Goal: Task Accomplishment & Management: Complete application form

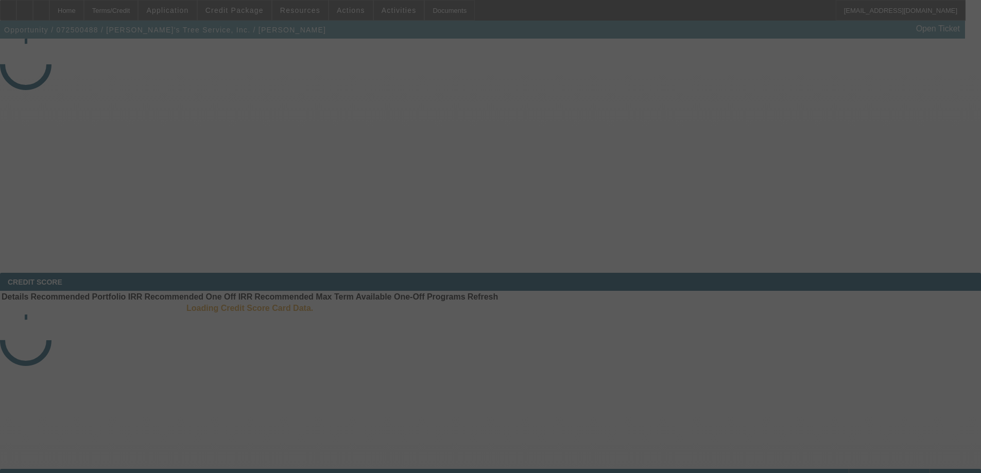
select select "3"
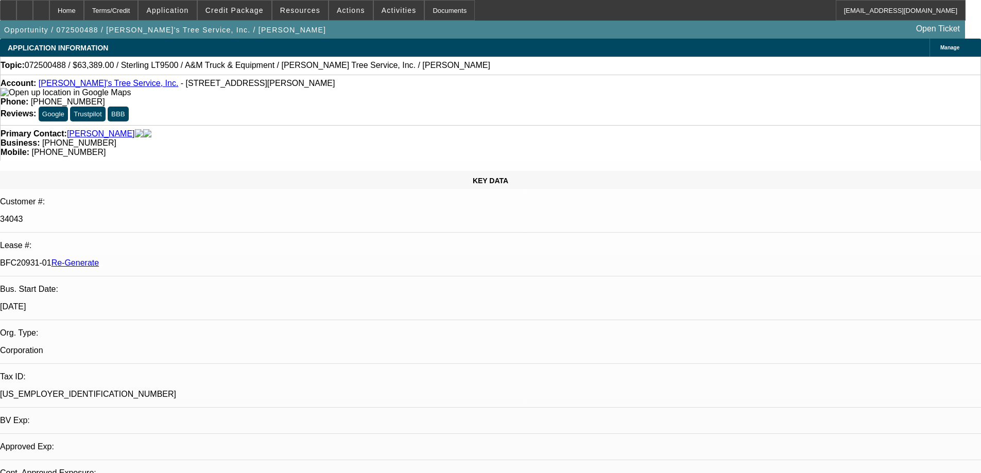
select select "0"
select select "2"
select select "0.1"
select select "4"
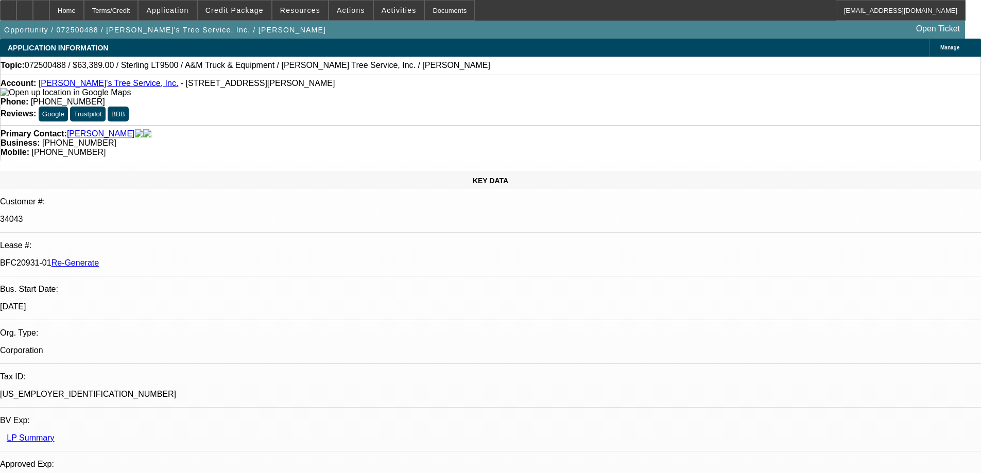
click at [428, 7] on div "Documents" at bounding box center [449, 10] width 50 height 21
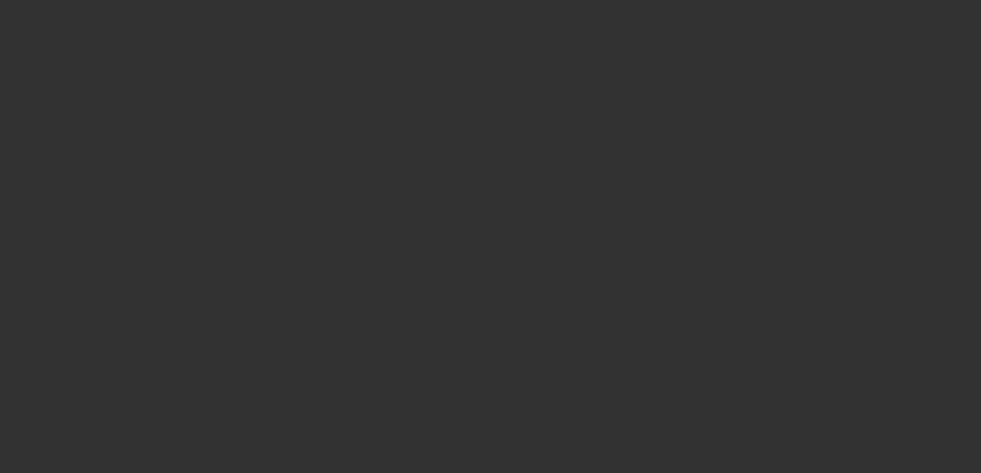
select select "3"
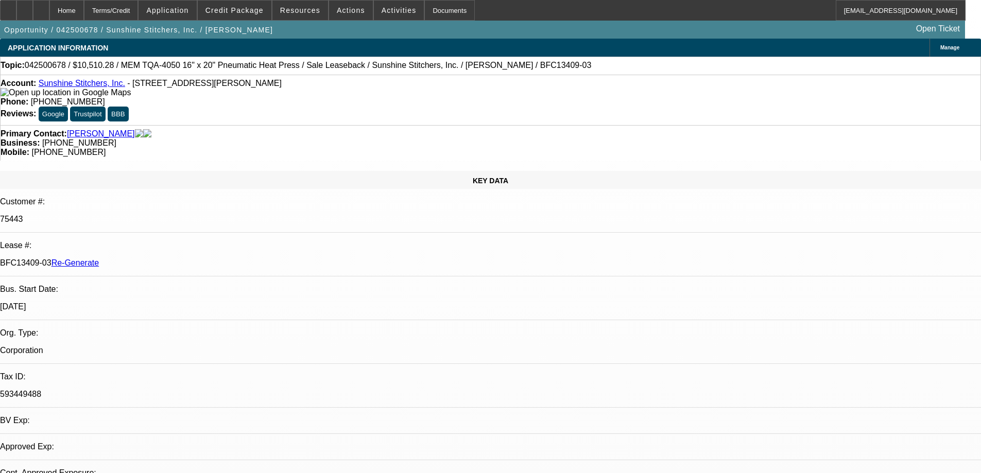
select select "0"
select select "6"
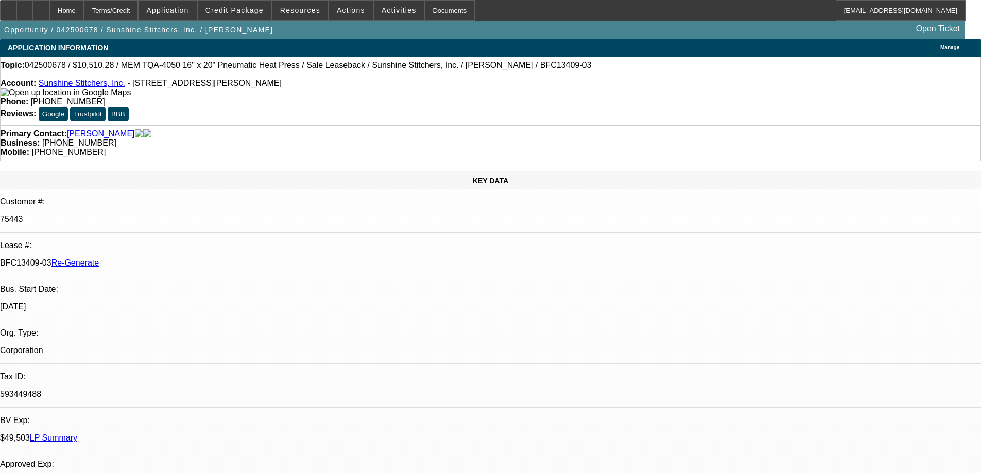
click at [242, 11] on span "Credit Package" at bounding box center [235, 10] width 58 height 8
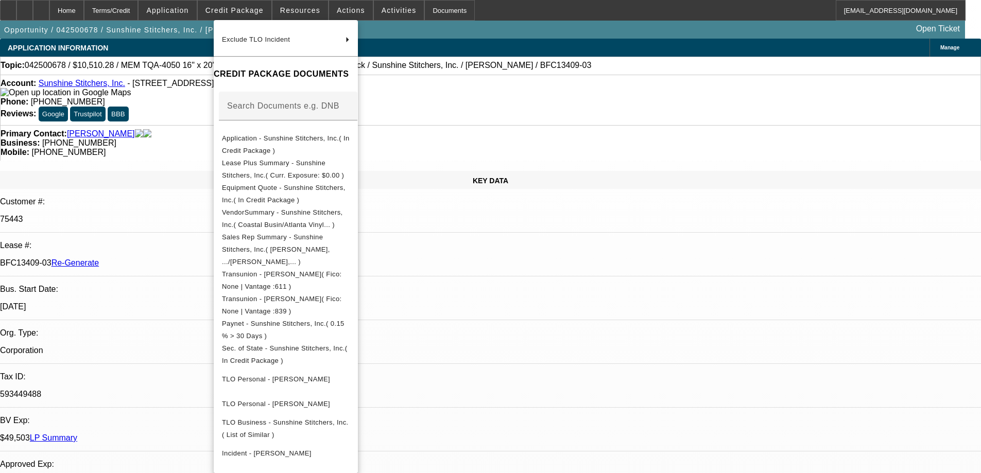
scroll to position [206, 0]
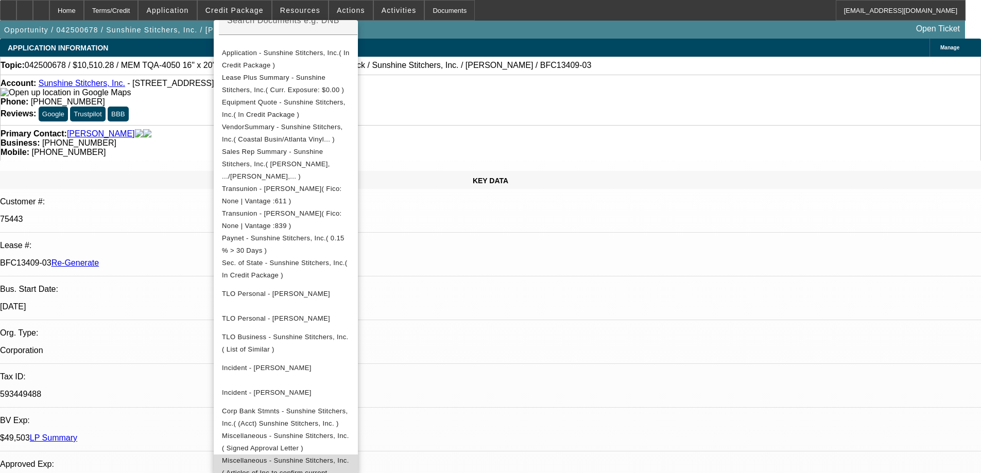
click at [303, 457] on span "Miscellaneous - Sunshine Stitchers, Inc.( Articles of Inc to confirm current ow…" at bounding box center [285, 473] width 127 height 32
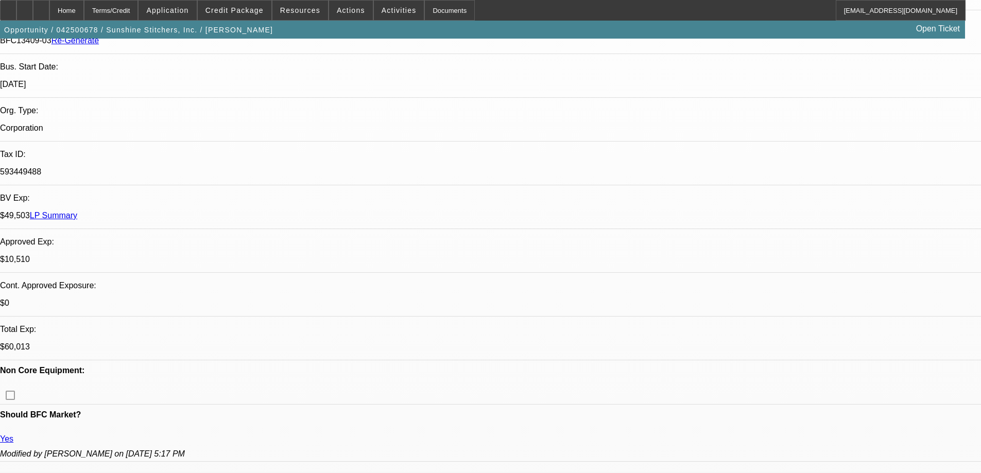
scroll to position [258, 0]
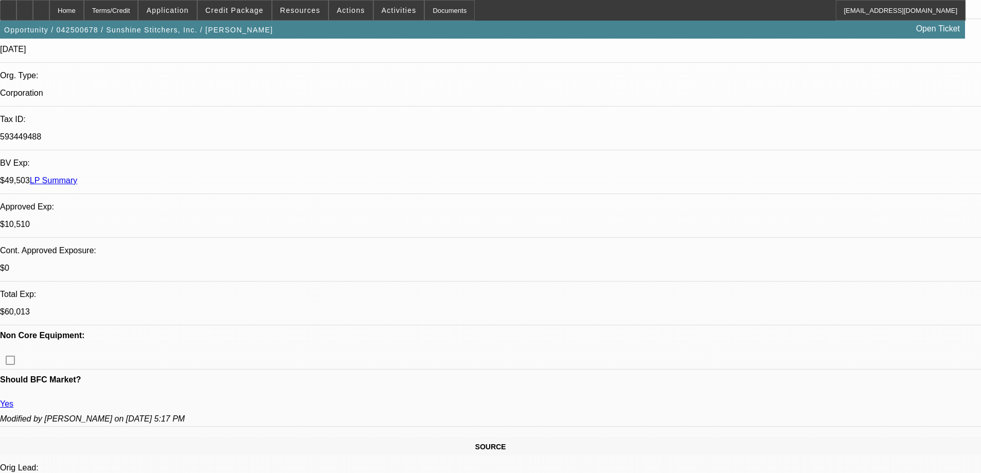
click at [424, 12] on div "Documents" at bounding box center [449, 10] width 50 height 21
click at [383, 14] on button "Activities" at bounding box center [399, 11] width 50 height 20
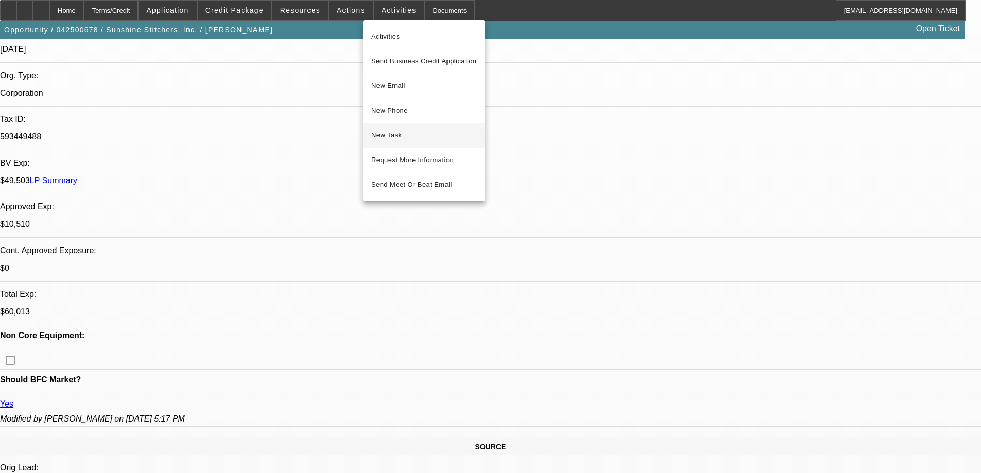
click at [389, 143] on button "New Task" at bounding box center [424, 135] width 122 height 25
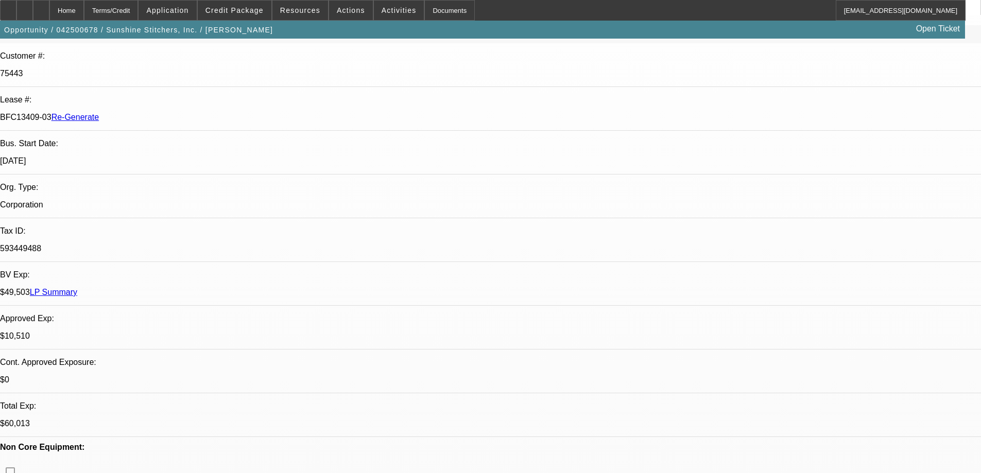
scroll to position [0, 0]
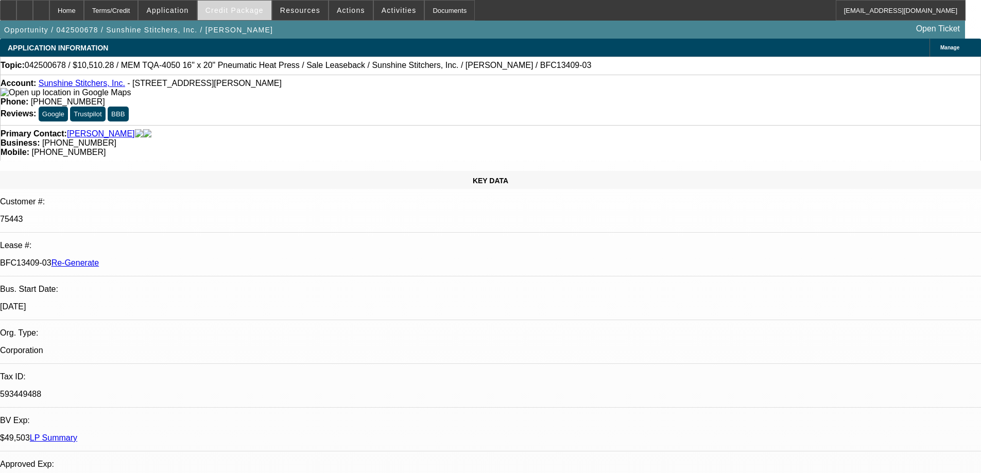
click at [242, 11] on span "Credit Package" at bounding box center [235, 10] width 58 height 8
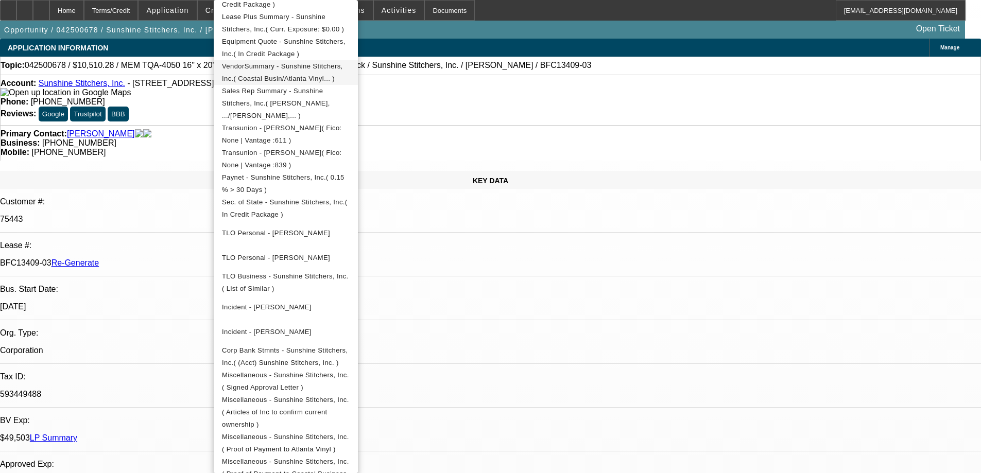
scroll to position [258, 0]
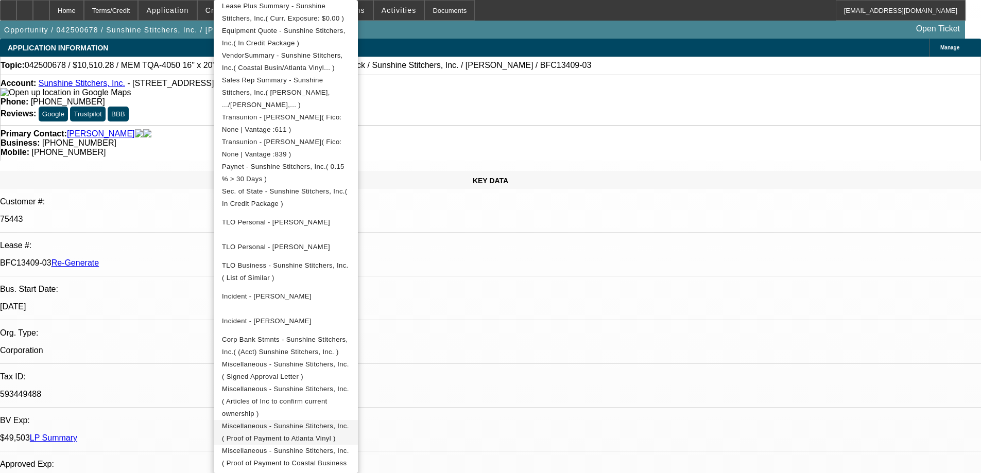
click at [303, 420] on span "Miscellaneous - Sunshine Stitchers, Inc.( Proof of Payment to Atlanta Vinyl )" at bounding box center [286, 432] width 128 height 25
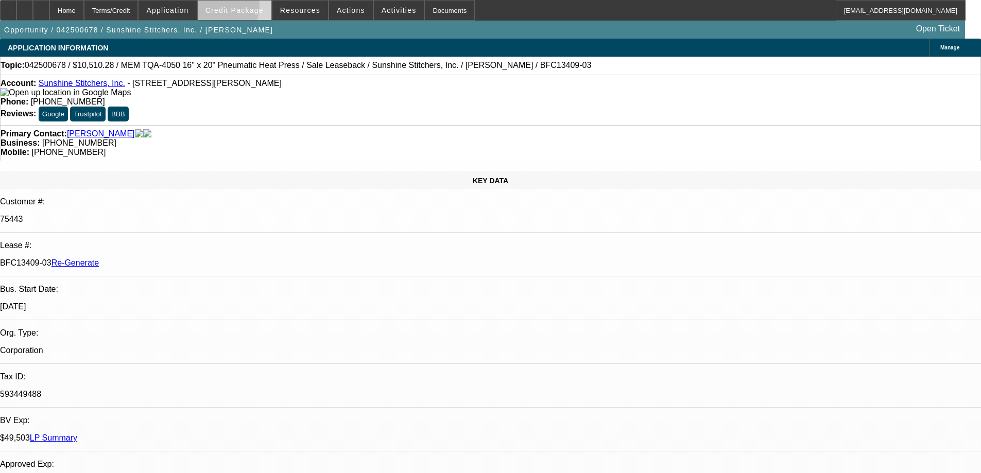
click at [237, 9] on span "Credit Package" at bounding box center [235, 10] width 58 height 8
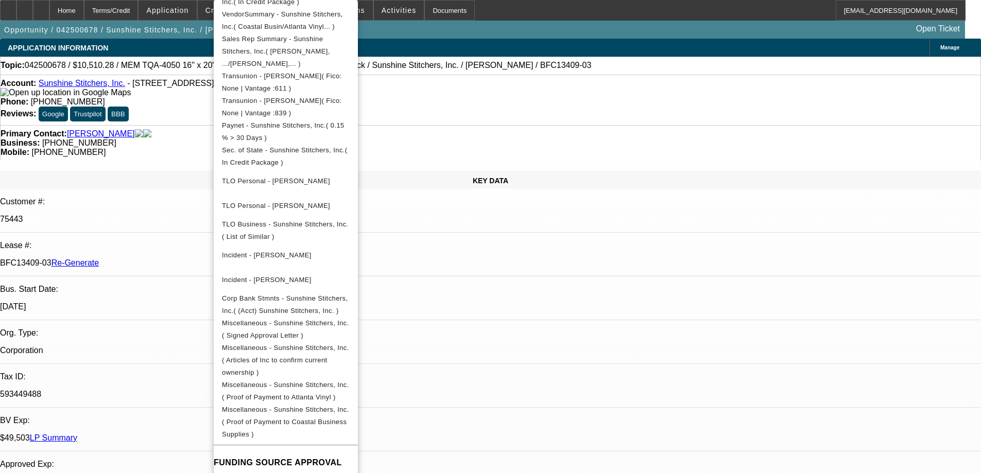
scroll to position [361, 0]
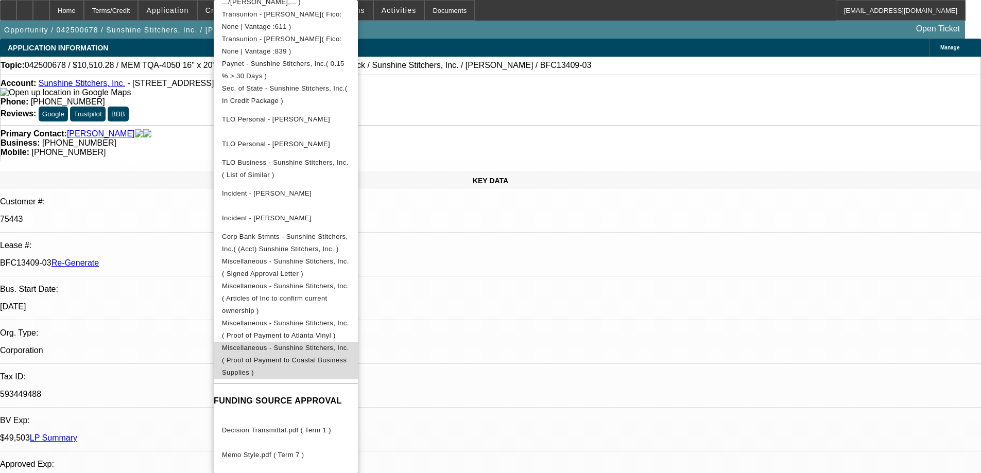
click at [313, 342] on span "Miscellaneous - Sunshine Stitchers, Inc.( Proof of Payment to Coastal Business …" at bounding box center [286, 360] width 128 height 37
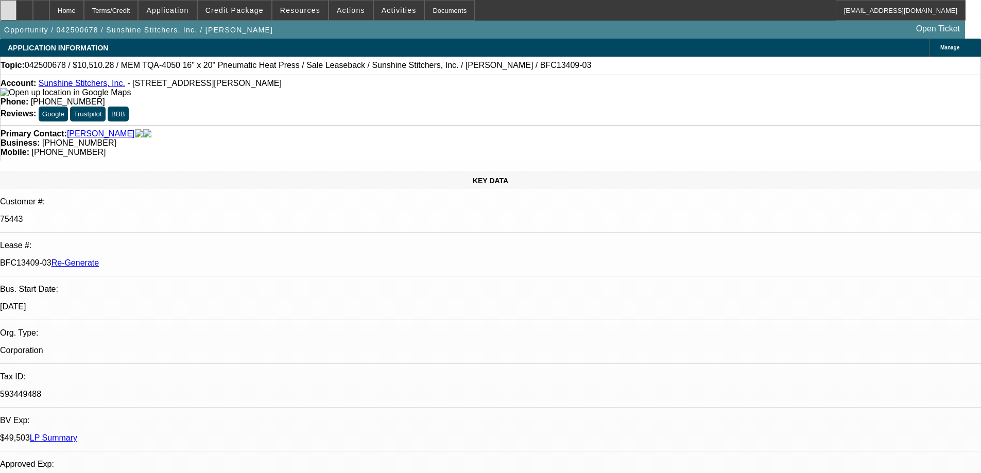
click at [16, 14] on div at bounding box center [8, 10] width 16 height 21
click at [49, 9] on div at bounding box center [41, 10] width 16 height 21
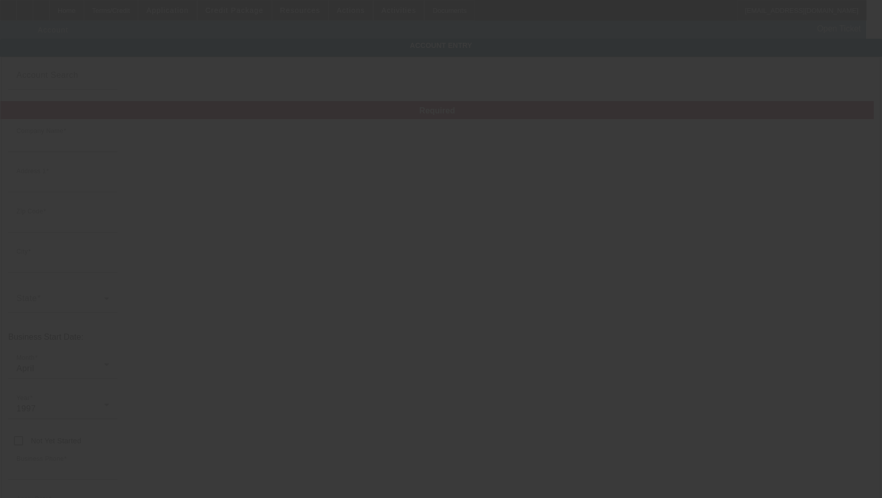
type input "Sunshine Stitchers, Inc."
type input "[STREET_ADDRESS][PERSON_NAME]"
type input "34145"
type input "[GEOGRAPHIC_DATA]"
type input "[PHONE_NUMBER]"
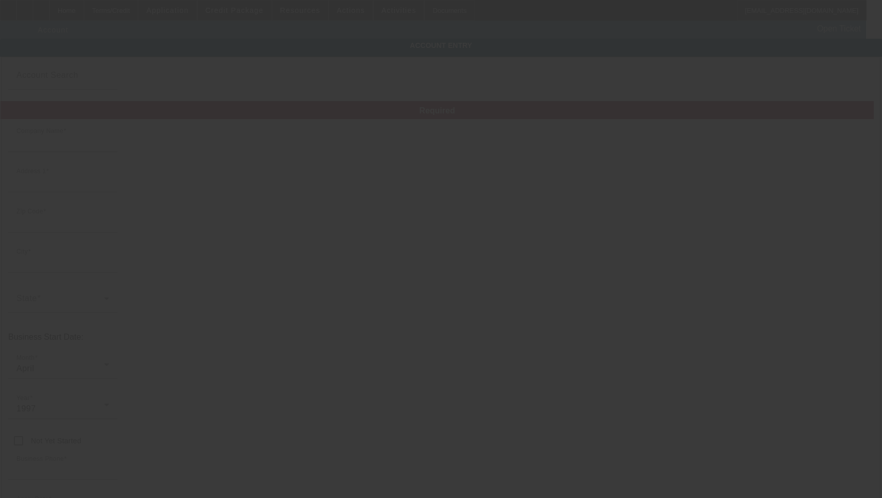
type input "Unit 106"
type input "tayasun@taray.com"
type input "[PERSON_NAME]"
type input "593449488"
type input "Embroidery and screen print"
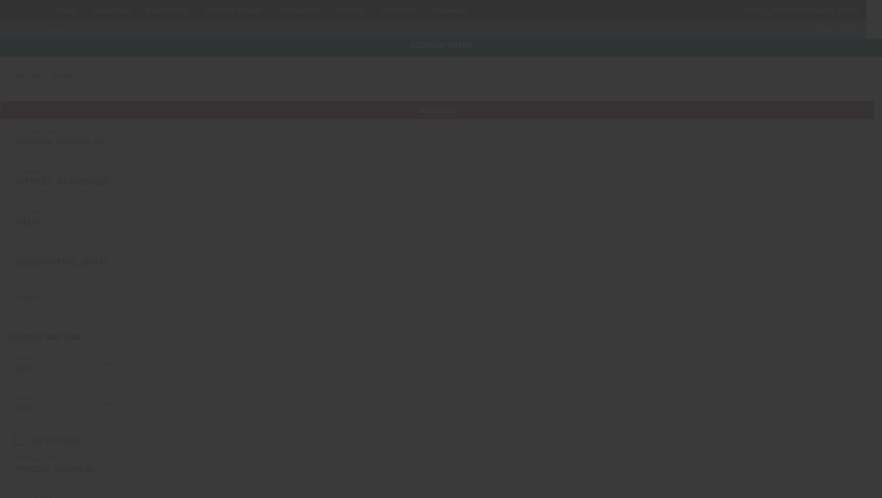
type input "https://www.sunshinestitchers.com/"
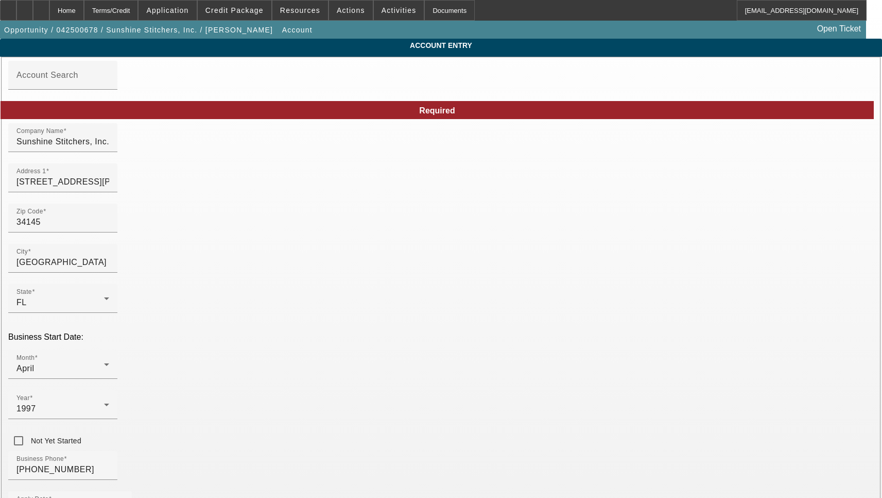
type input "4/25/2025"
click at [109, 188] on input "[STREET_ADDRESS][PERSON_NAME]" at bounding box center [62, 182] width 93 height 12
click at [109, 188] on input "1106 N Collier Blvd" at bounding box center [62, 182] width 93 height 12
paste input "#106"
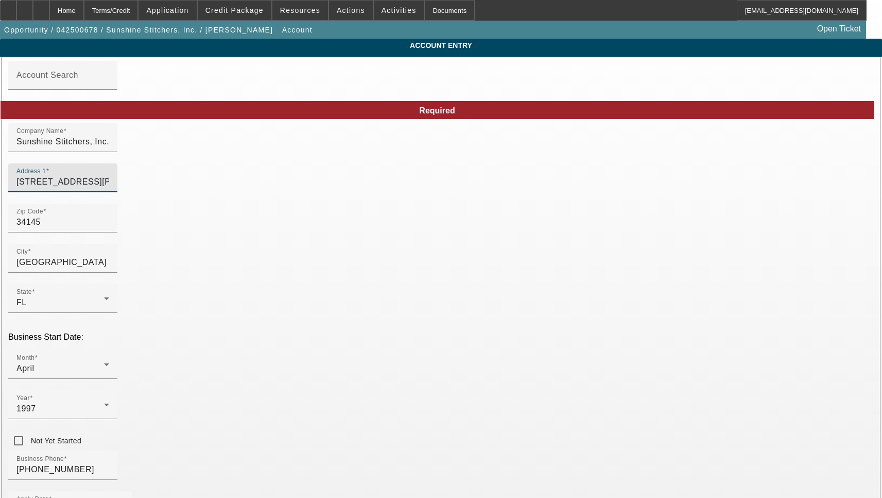
type input "1106 N Collier Blvd #106"
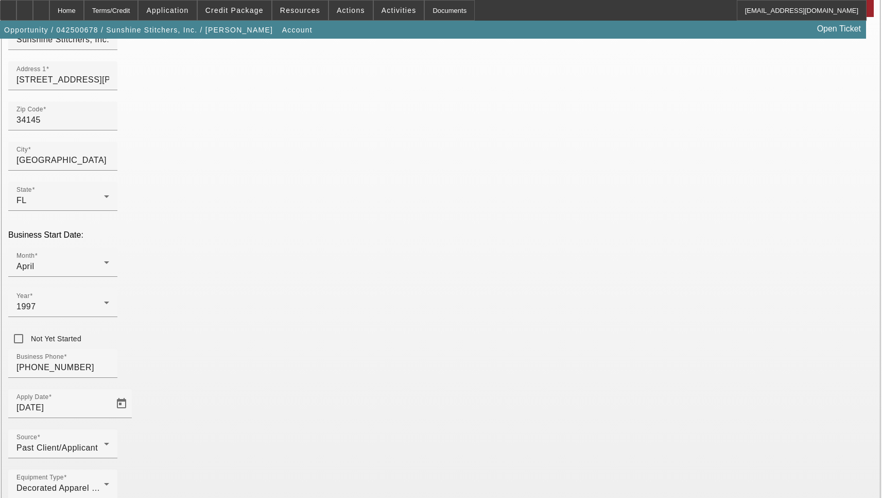
scroll to position [110, 0]
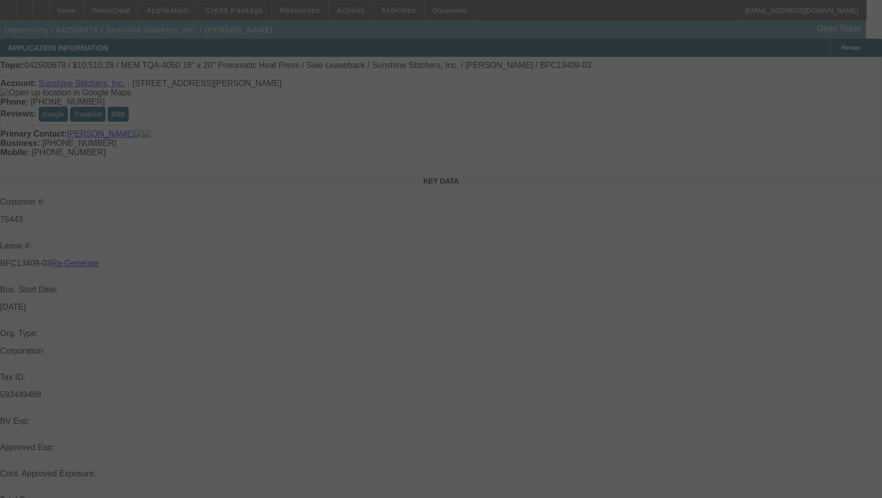
select select "3"
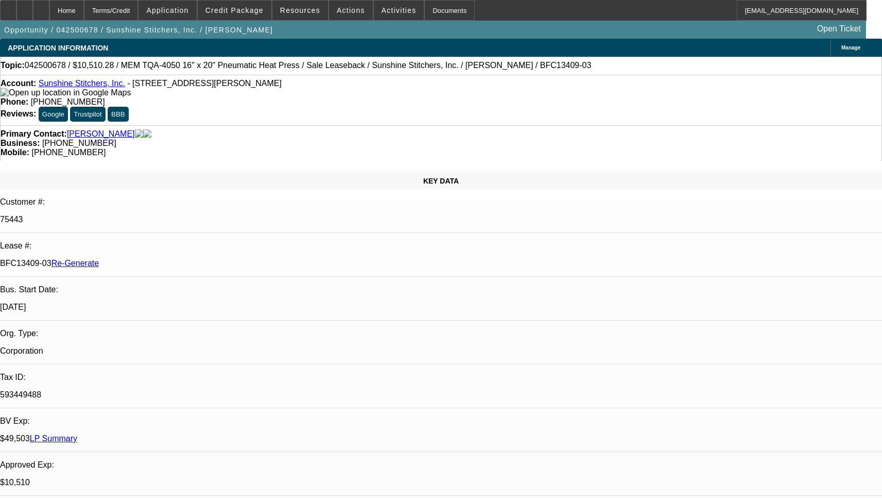
select select "0"
select select "6"
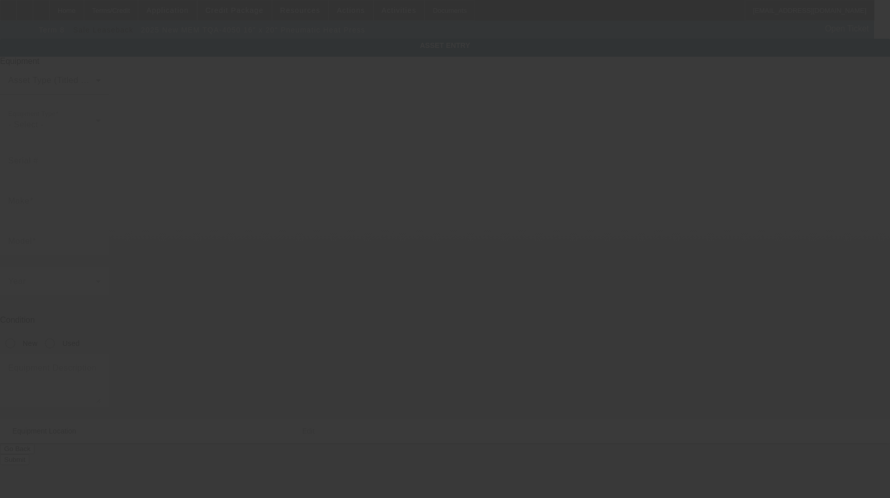
type input "MEM"
type input "TQA-4050 16" x 20" Pneumatic Heat Press"
radio input "true"
type textarea "new heat press"
type input "1106 N Collier Blvd"
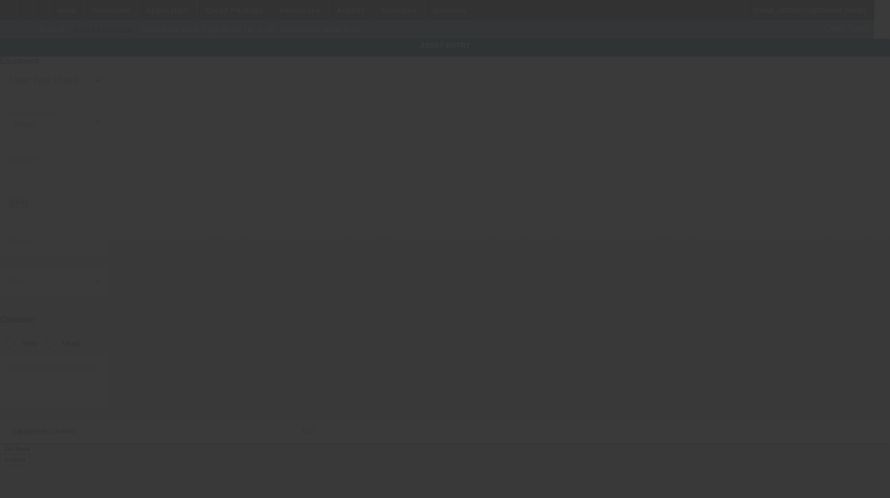
type input "Unit 106"
type input "Marco Island"
type input "34145"
type input "Collier"
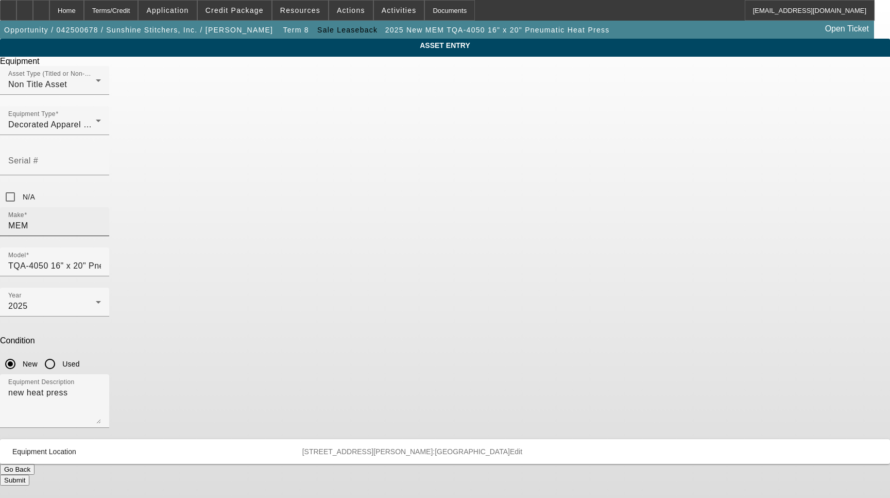
click at [101, 219] on input "MEM" at bounding box center [54, 225] width 93 height 12
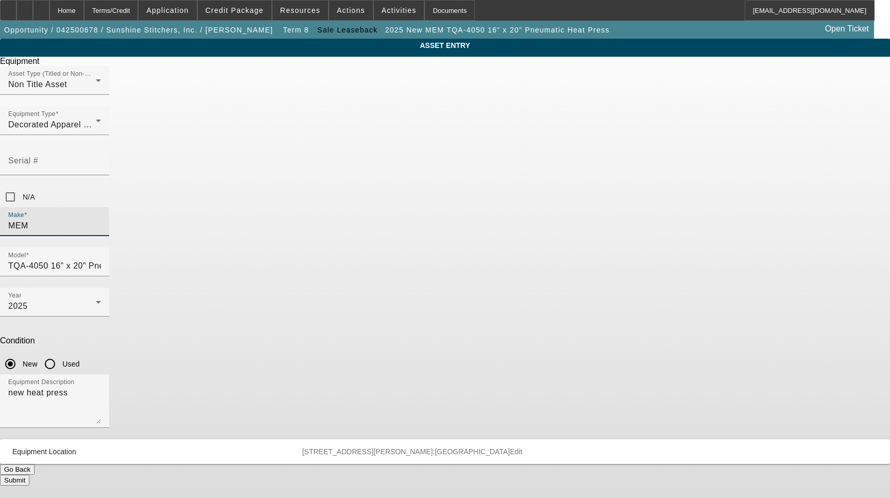
click at [101, 219] on input "MEM" at bounding box center [54, 225] width 93 height 12
click at [343, 236] on mat-option "MEM" at bounding box center [370, 237] width 135 height 25
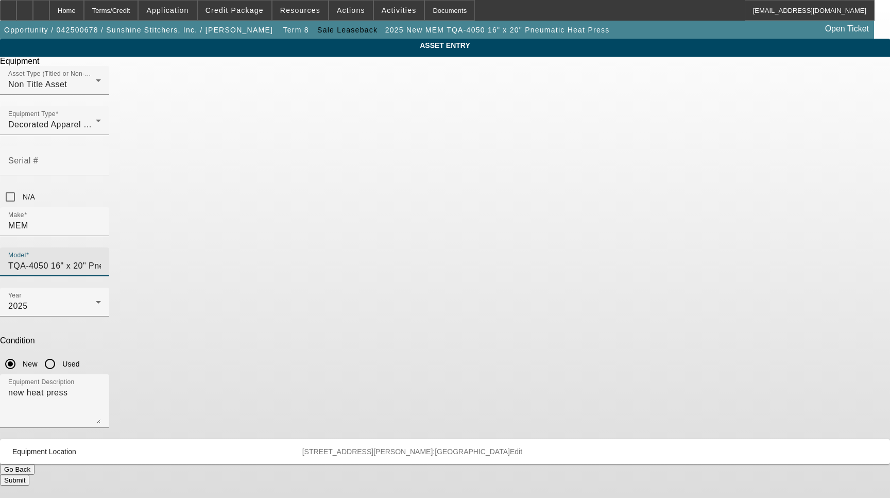
click at [101, 260] on input "TQA-4050 16" x 20" Pneumatic Heat Press" at bounding box center [54, 266] width 93 height 12
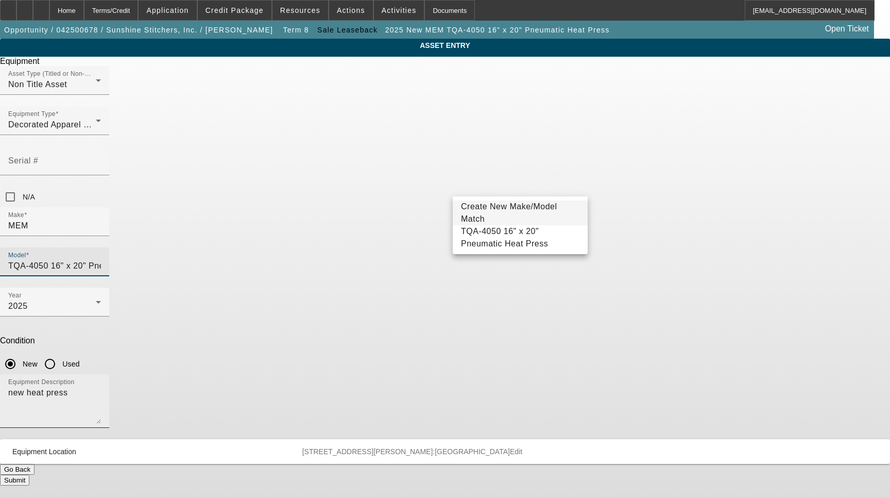
click at [101, 386] on textarea "new heat press" at bounding box center [54, 404] width 93 height 37
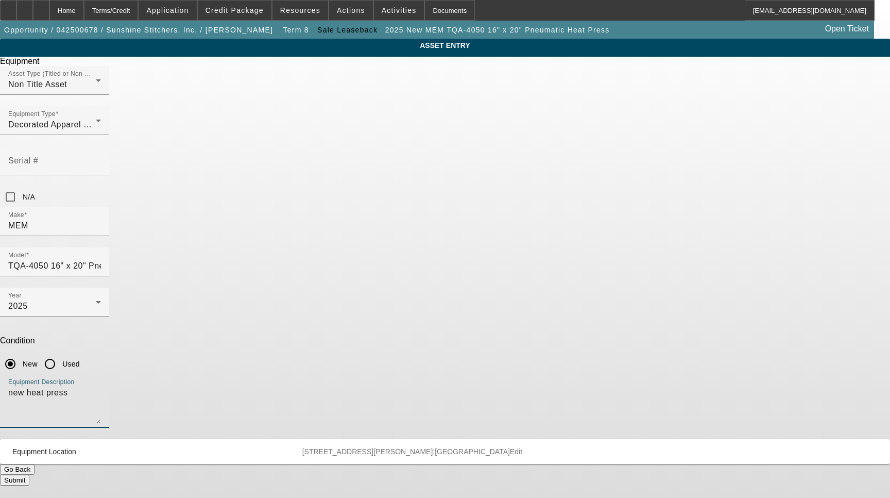
click at [101, 386] on textarea "new heat press" at bounding box center [54, 404] width 93 height 37
type textarea "Includes all options, attachments and accessories, (2) Long Sleeve Platen"
click at [522, 447] on span "Edit" at bounding box center [516, 451] width 12 height 8
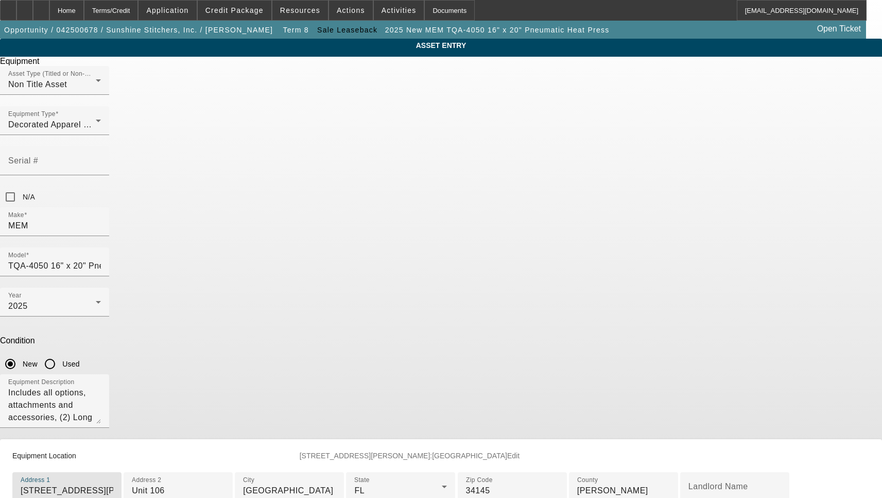
click at [113, 484] on input "[STREET_ADDRESS][PERSON_NAME]" at bounding box center [67, 490] width 93 height 12
click at [113, 484] on input "1106 N Collier Blvd" at bounding box center [67, 490] width 93 height 12
paste input "#106"
type input "1106 N Collier Blvd #106"
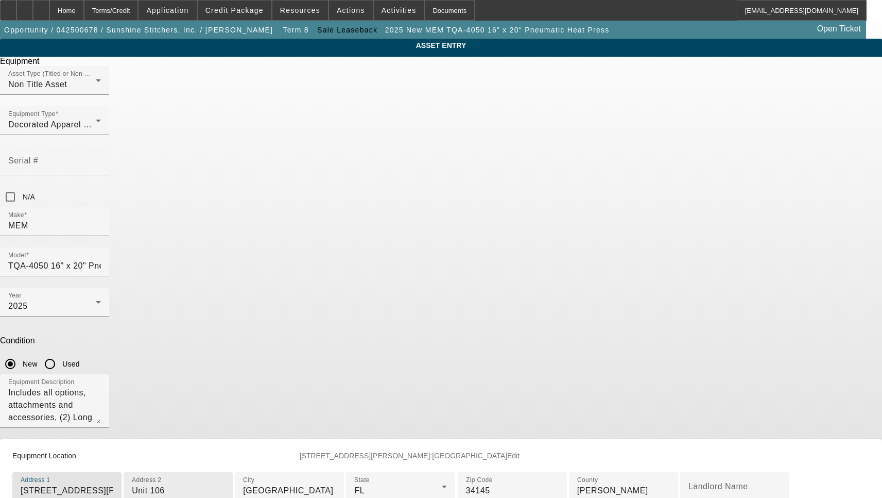
click at [225, 484] on input "Unit 106" at bounding box center [178, 490] width 93 height 12
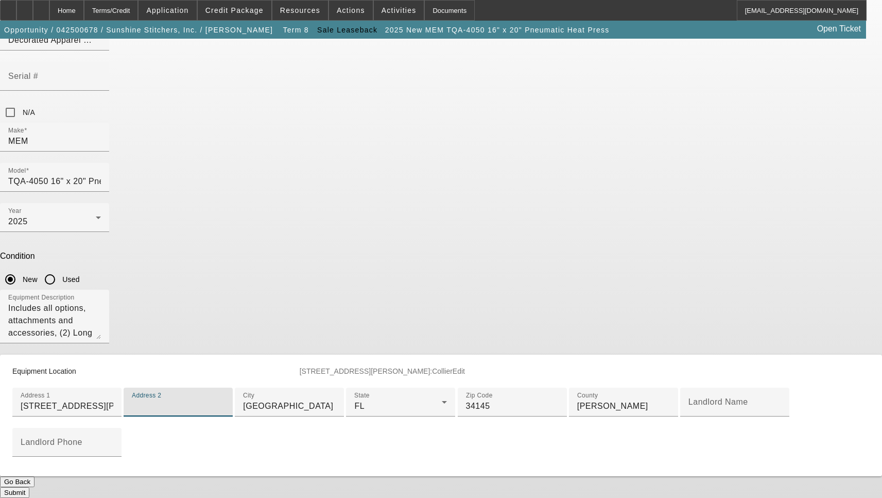
scroll to position [245, 0]
click at [29, 487] on button "Submit" at bounding box center [14, 492] width 29 height 11
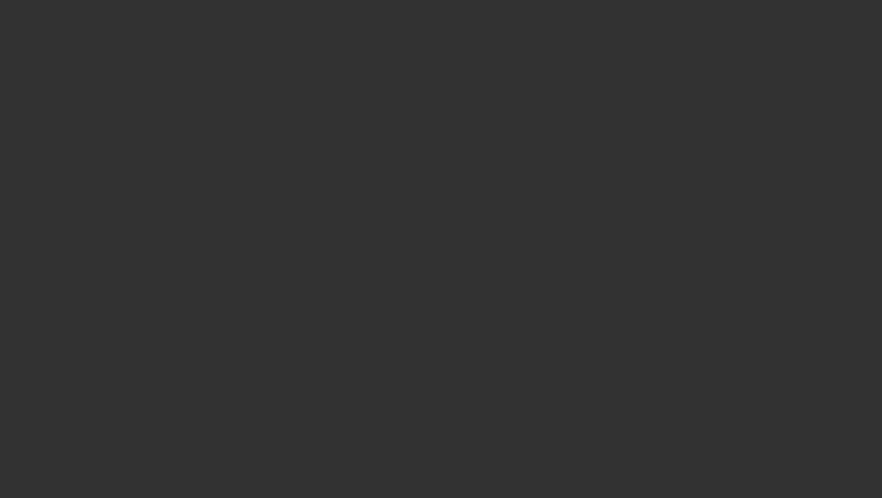
select select "3"
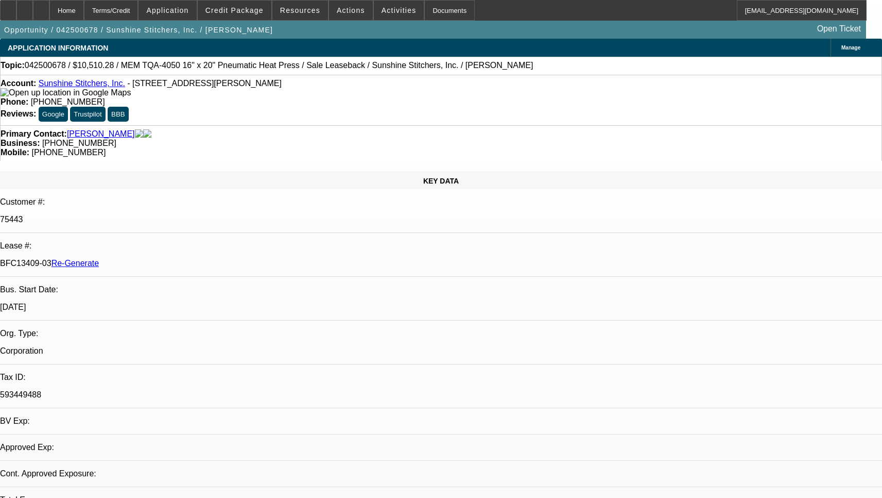
select select "0"
select select "1"
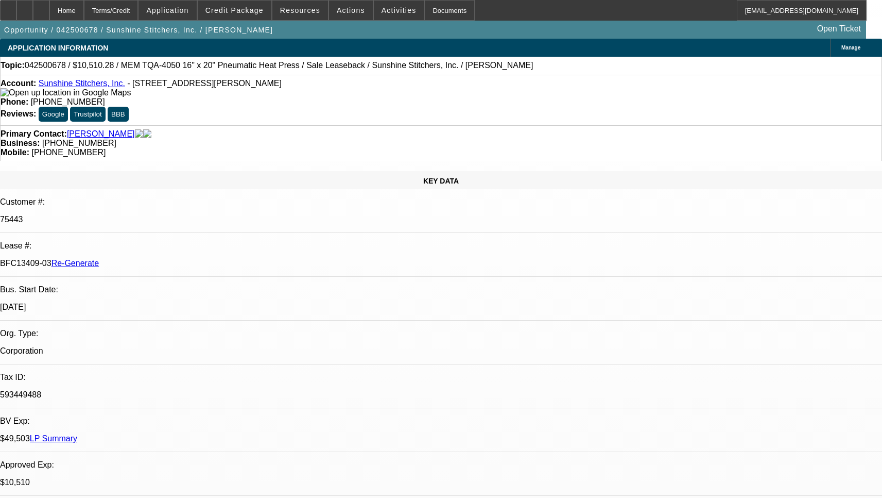
select select "6"
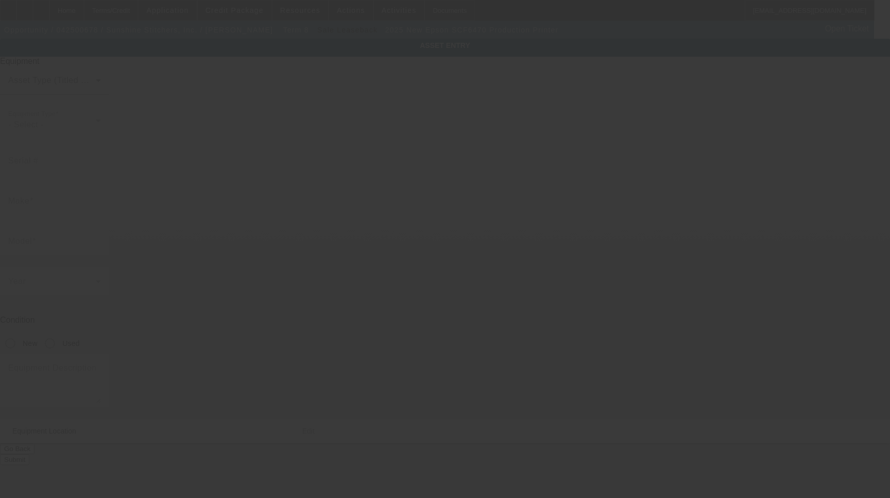
type input "Epson"
type input "SCF6470 Production Printer"
radio input "true"
type textarea "new printer"
type input "[STREET_ADDRESS][PERSON_NAME]"
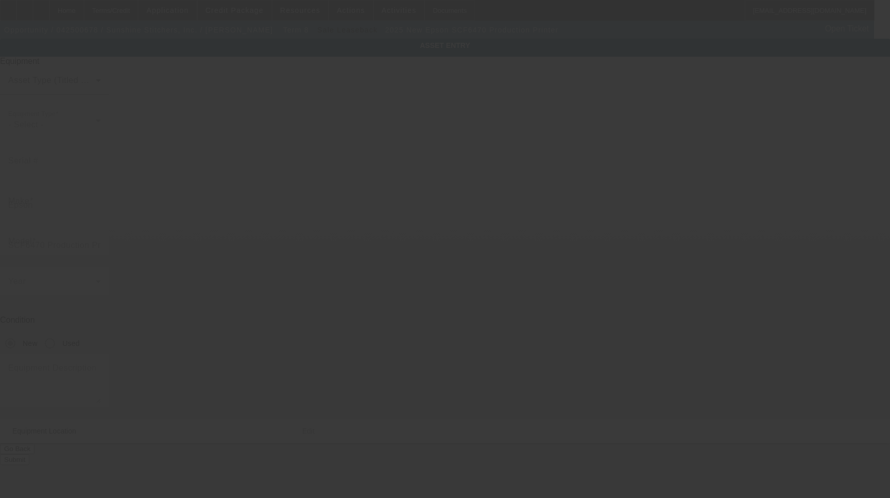
type input "Unit 106"
type input "Marco Island"
type input "34145"
type input "Collier"
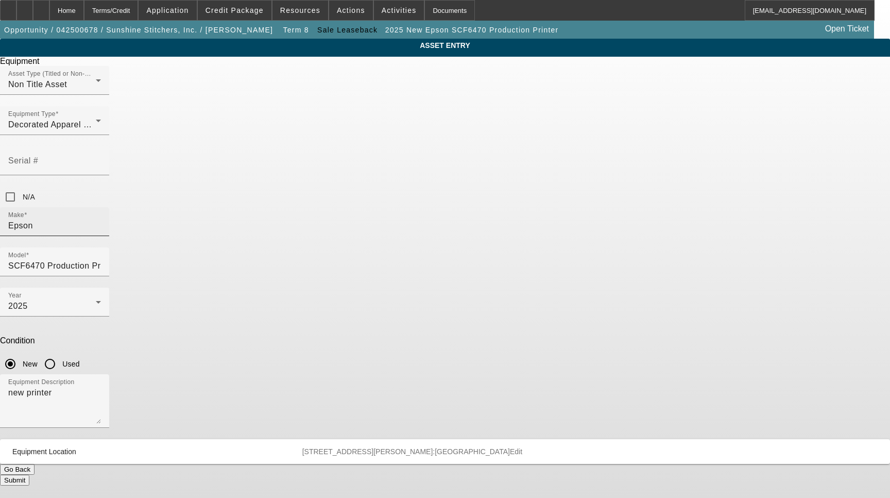
click at [101, 219] on input "Epson" at bounding box center [54, 225] width 93 height 12
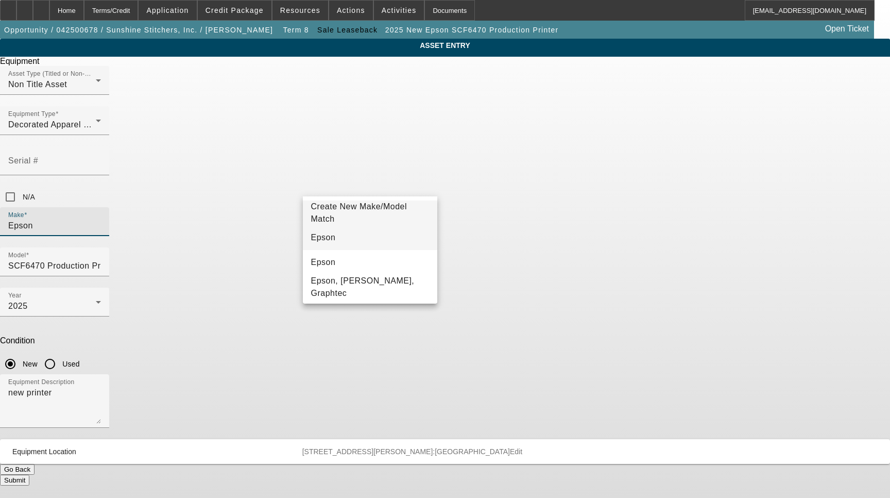
click at [349, 241] on mat-option "Epson" at bounding box center [370, 237] width 135 height 25
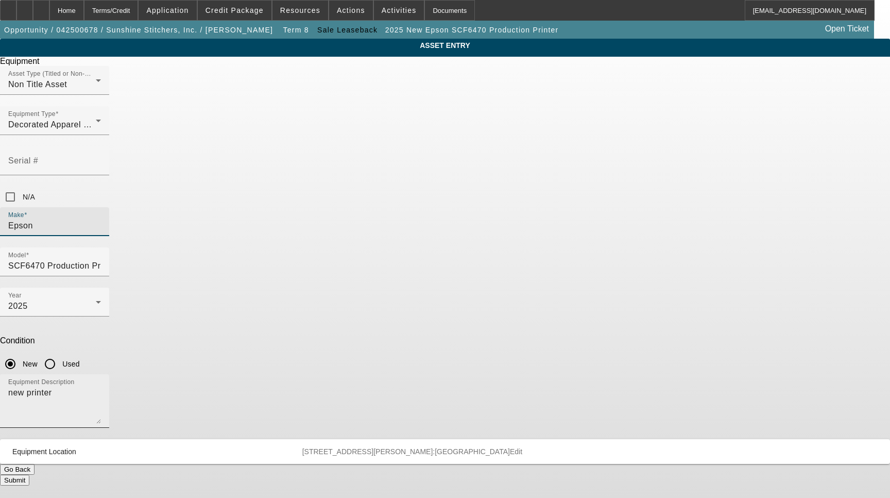
click at [101, 386] on textarea "new printer" at bounding box center [54, 404] width 93 height 37
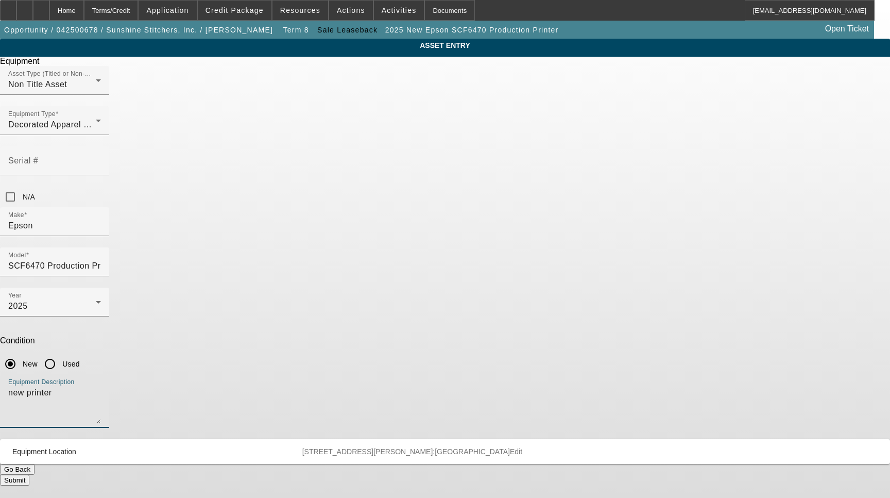
click at [101, 386] on textarea "new printer" at bounding box center [54, 404] width 93 height 37
type textarea "Includes all options, attachments and accessories"
click at [522, 447] on span "Edit" at bounding box center [516, 451] width 12 height 8
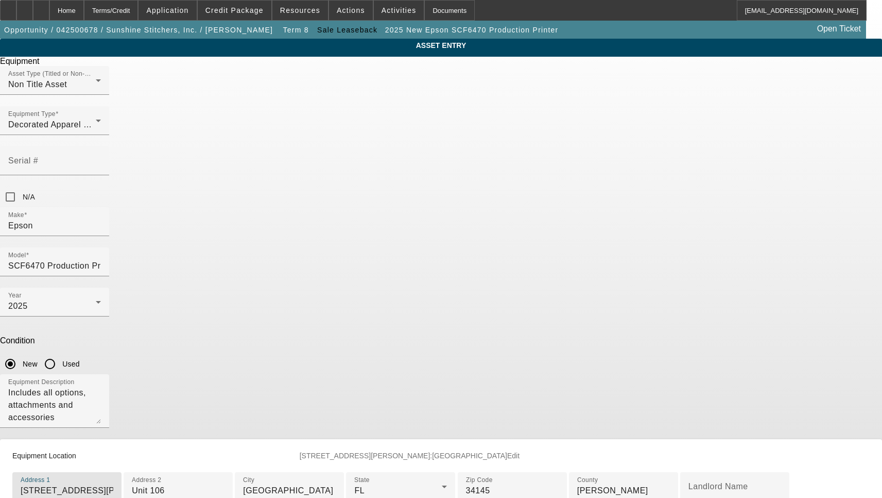
click at [113, 484] on input "1106 N Collier Blvd" at bounding box center [67, 490] width 93 height 12
paste input "#106"
type input "1106 N Collier Blvd #106"
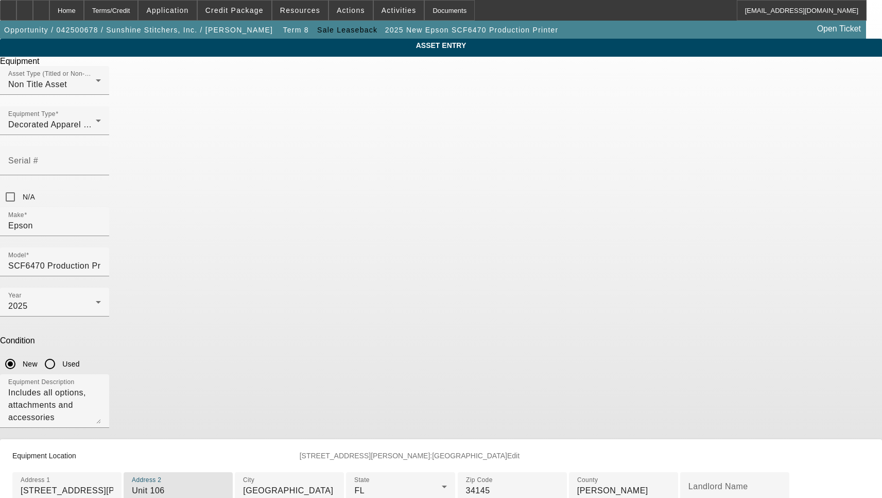
click at [225, 484] on input "Unit 106" at bounding box center [178, 490] width 93 height 12
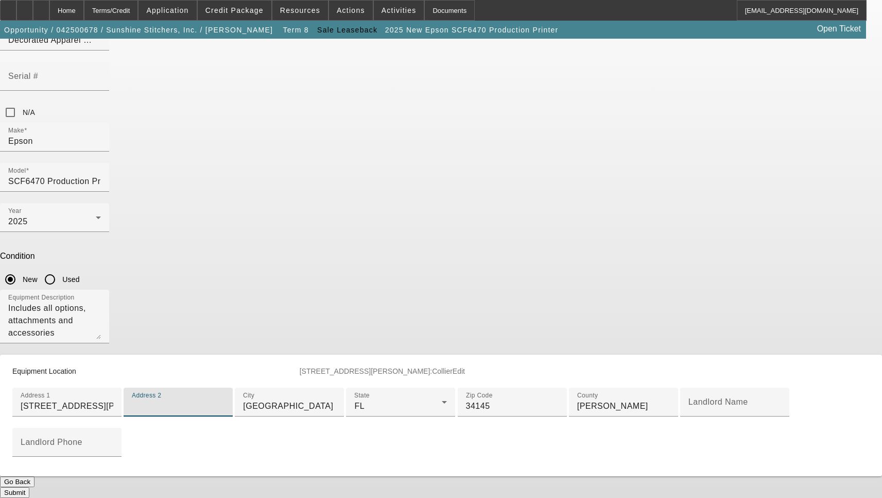
scroll to position [245, 0]
click at [29, 487] on button "Submit" at bounding box center [14, 492] width 29 height 11
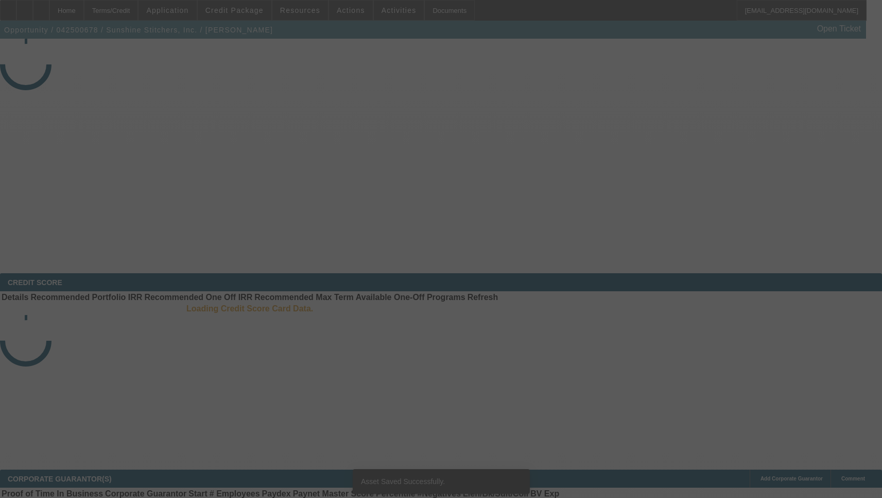
select select "3"
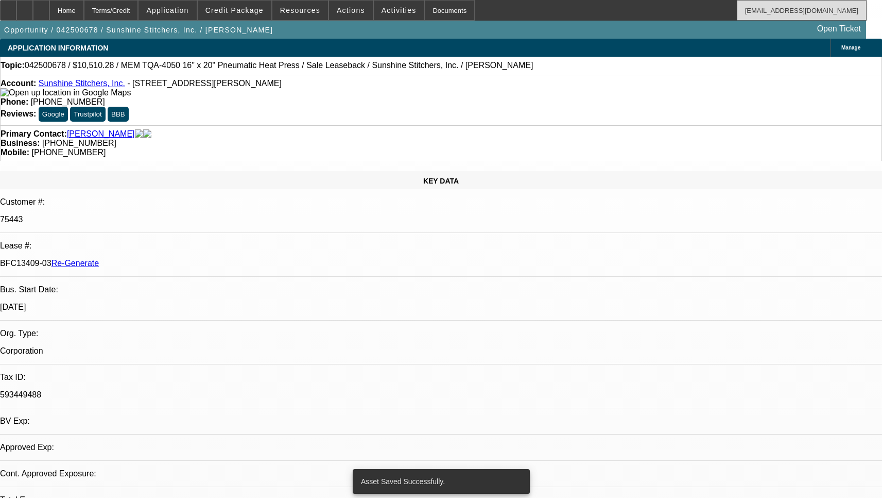
select select "0"
select select "6"
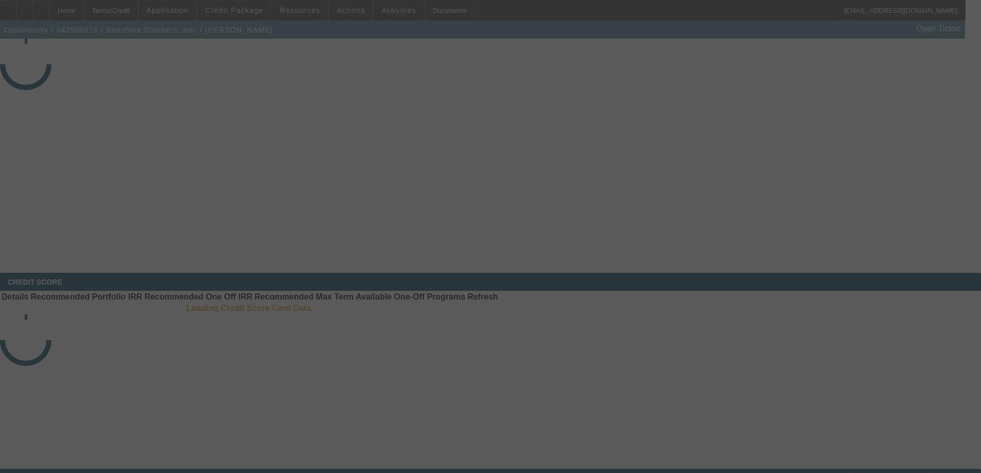
select select "3"
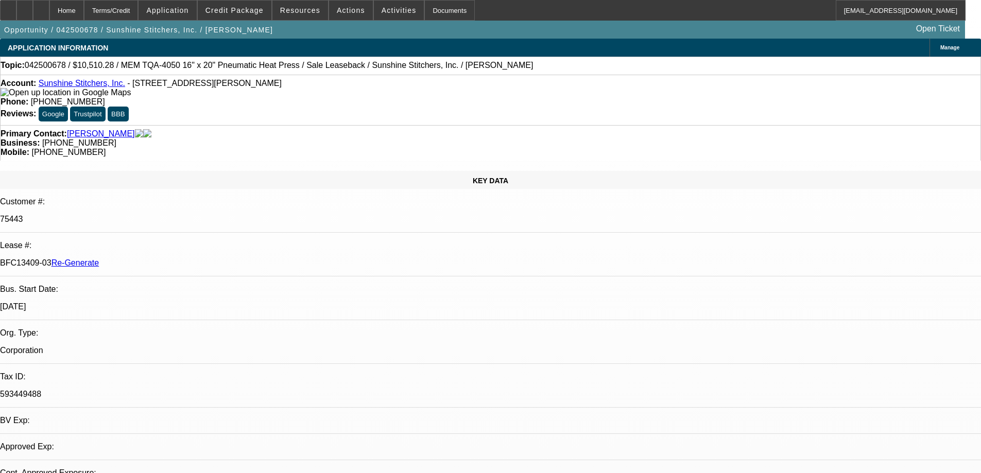
select select "0"
select select "6"
